Goal: Task Accomplishment & Management: Use online tool/utility

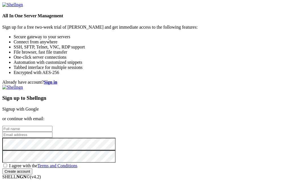
click at [39, 107] on link "Signup with Google" at bounding box center [20, 109] width 37 height 5
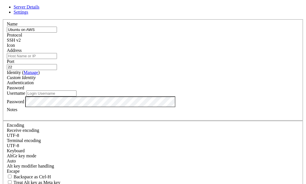
type input "Ubuntu on AWS"
click at [57, 59] on input "Address" at bounding box center [32, 56] width 50 height 6
click at [77, 96] on input "Username" at bounding box center [51, 93] width 50 height 6
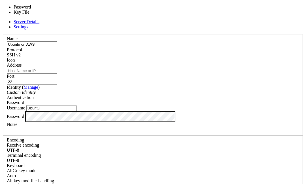
type input "Ubuntu"
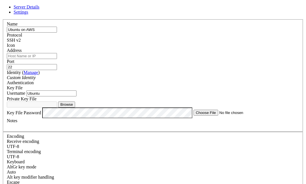
click at [75, 108] on button "Browse" at bounding box center [66, 105] width 17 height 6
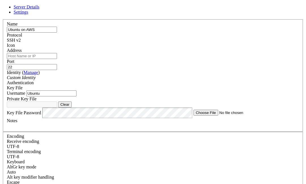
type input "key pair ubuntu.pem"
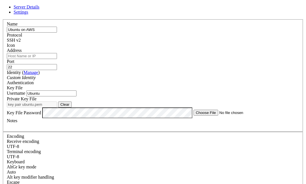
click at [57, 53] on input "Address" at bounding box center [32, 56] width 50 height 6
paste input "[DOMAIN_NAME]"
type input "[DOMAIN_NAME]"
click at [208, 85] on div "Key File" at bounding box center [153, 87] width 293 height 5
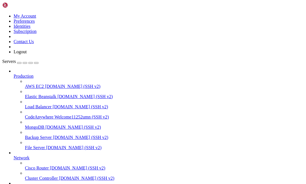
scroll to position [60, 0]
